Goal: Information Seeking & Learning: Learn about a topic

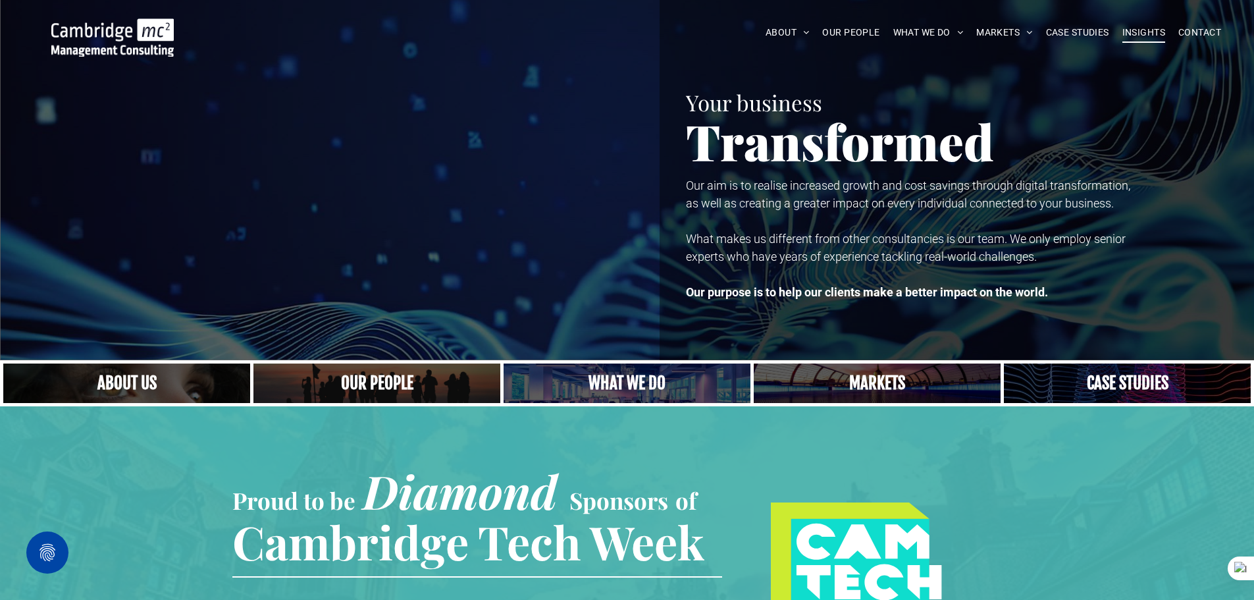
click at [1133, 35] on span "INSIGHTS" at bounding box center [1143, 32] width 43 height 20
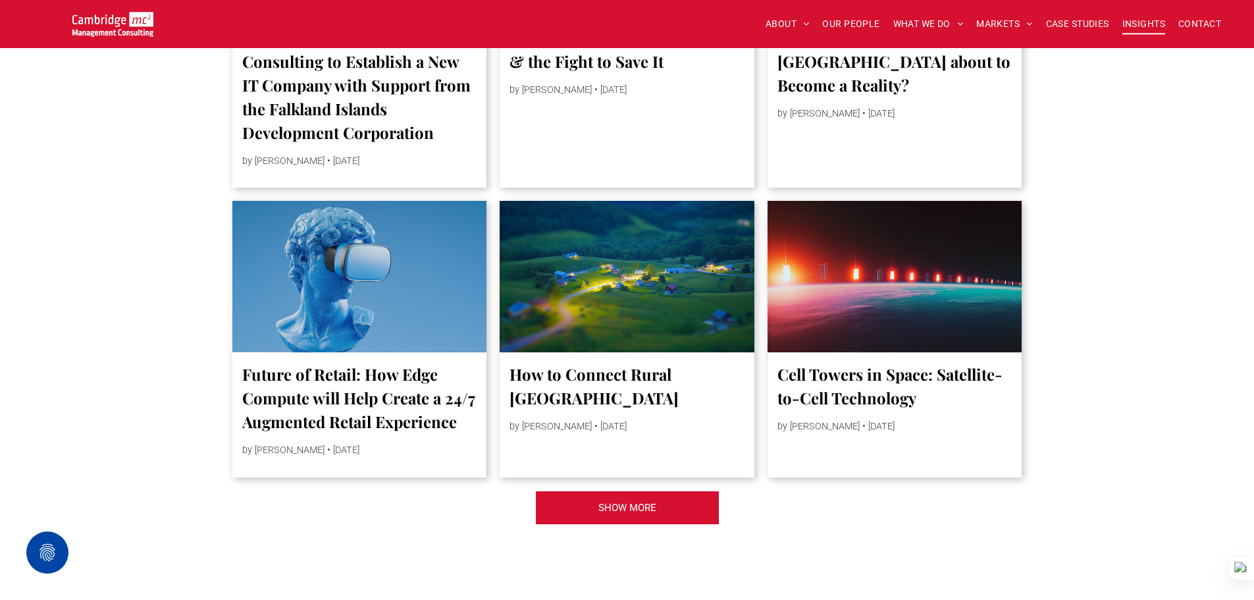
scroll to position [2830, 0]
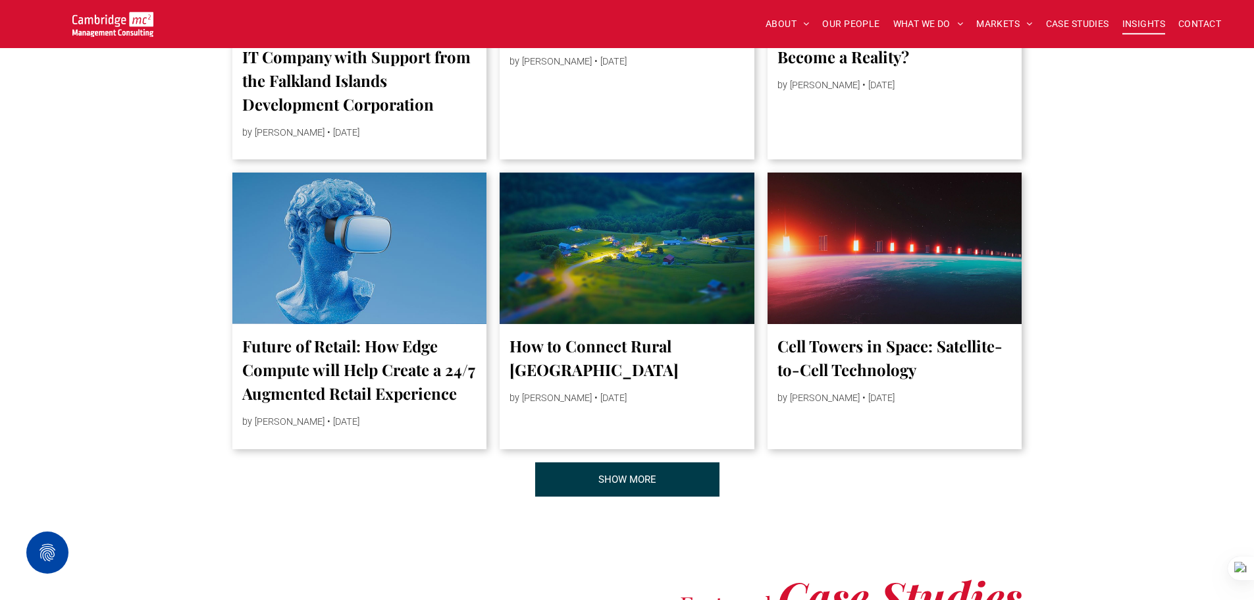
click at [594, 494] on link "SHOW MORE" at bounding box center [627, 479] width 184 height 34
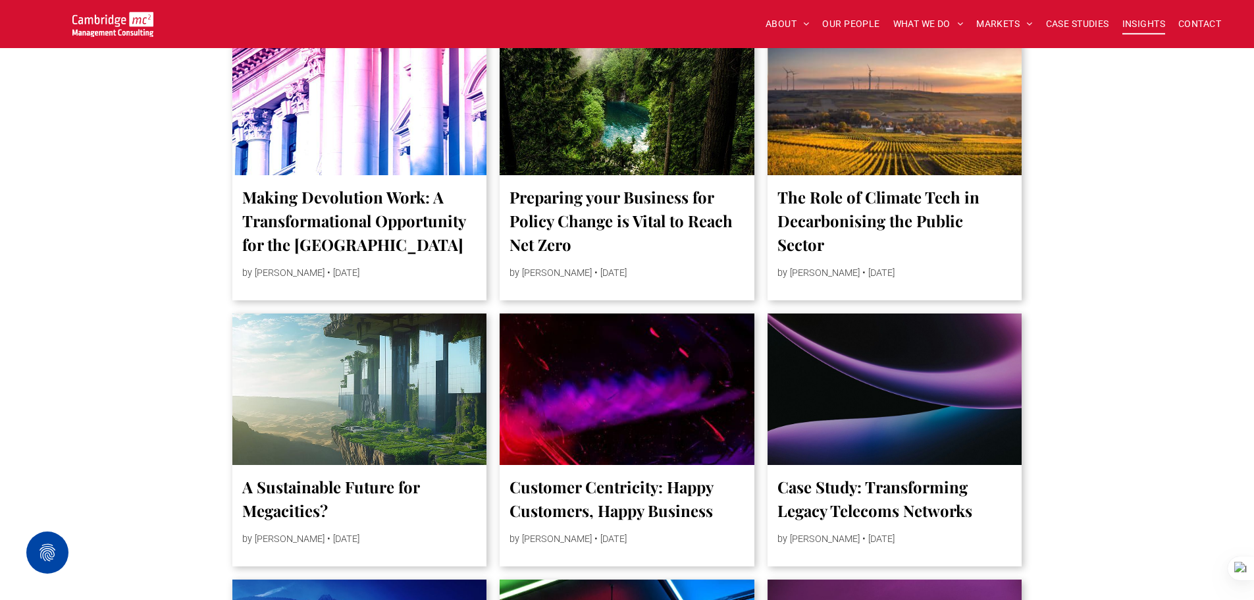
scroll to position [4541, 0]
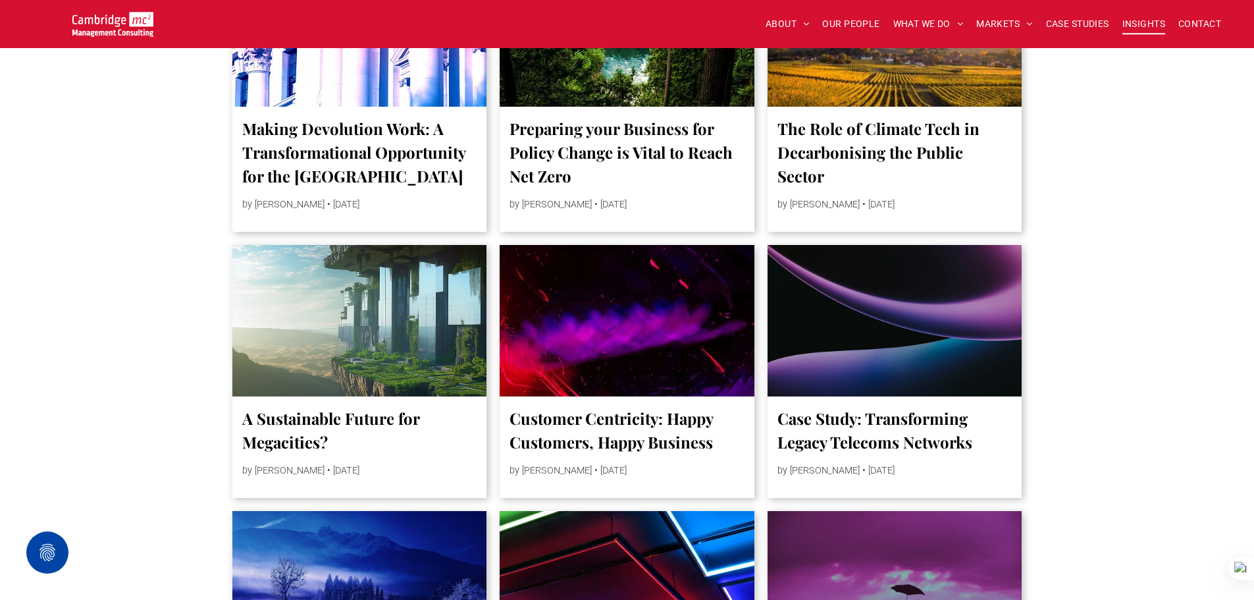
click at [631, 546] on div at bounding box center [627, 586] width 270 height 161
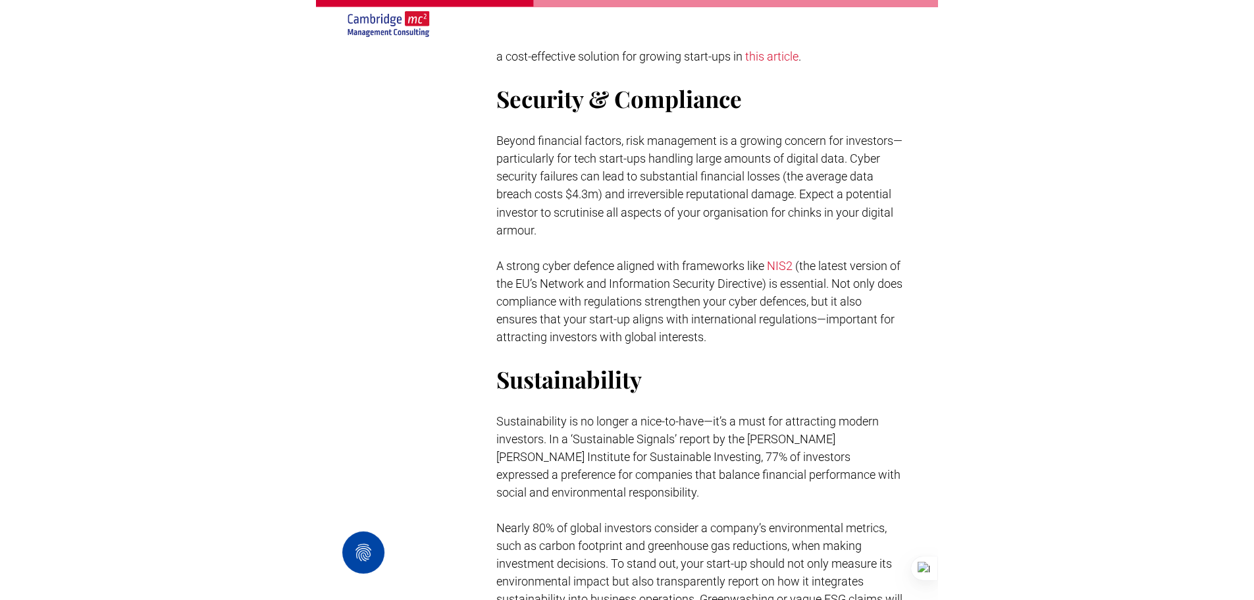
scroll to position [1382, 0]
